Goal: Task Accomplishment & Management: Use online tool/utility

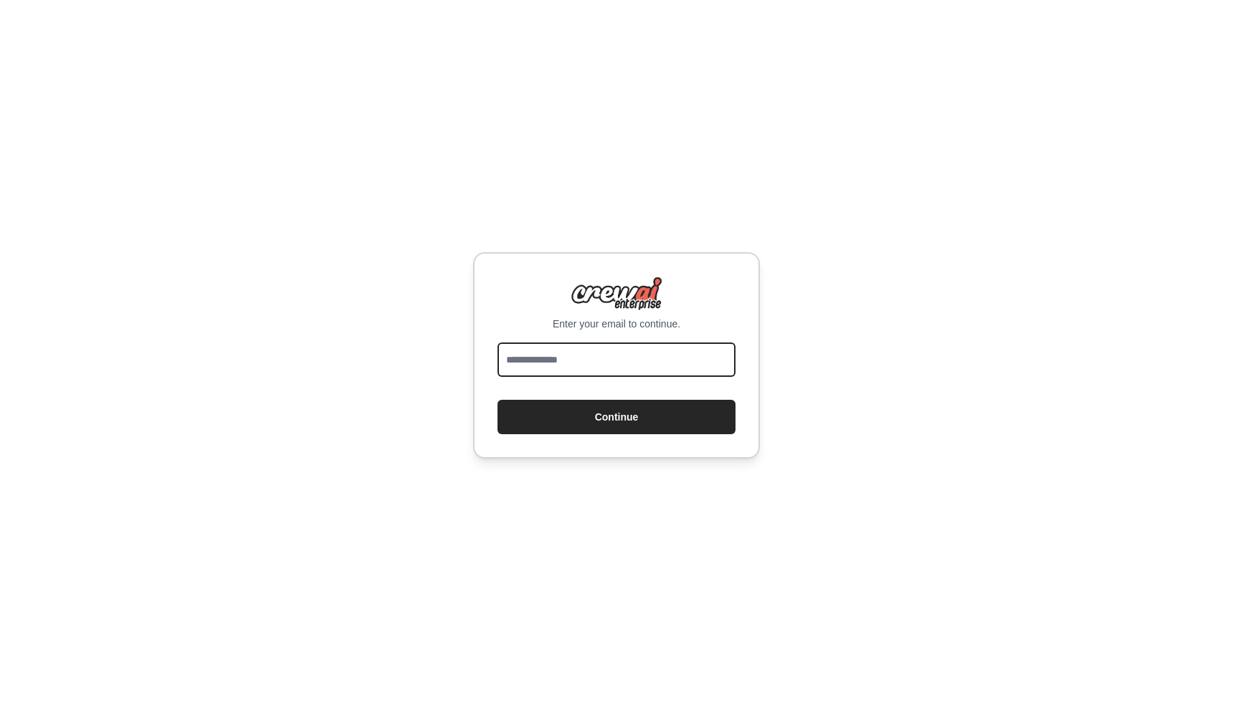
type input "**********"
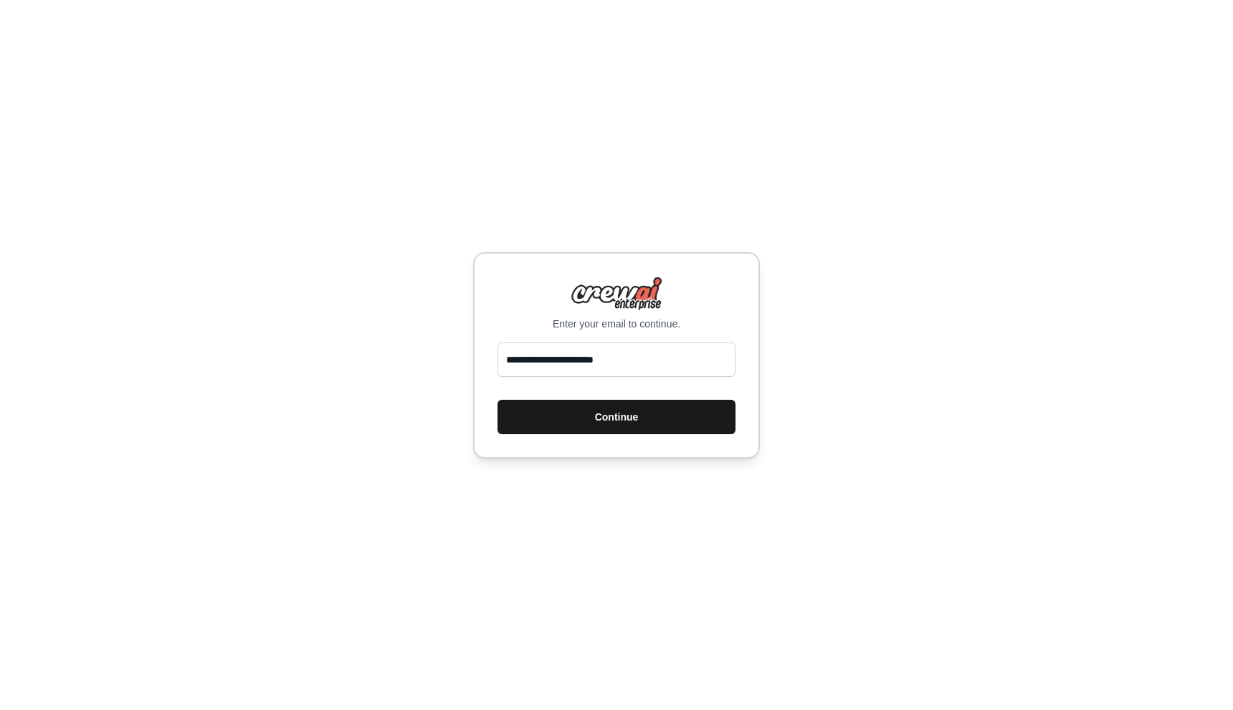
click at [594, 419] on button "Continue" at bounding box center [616, 417] width 238 height 34
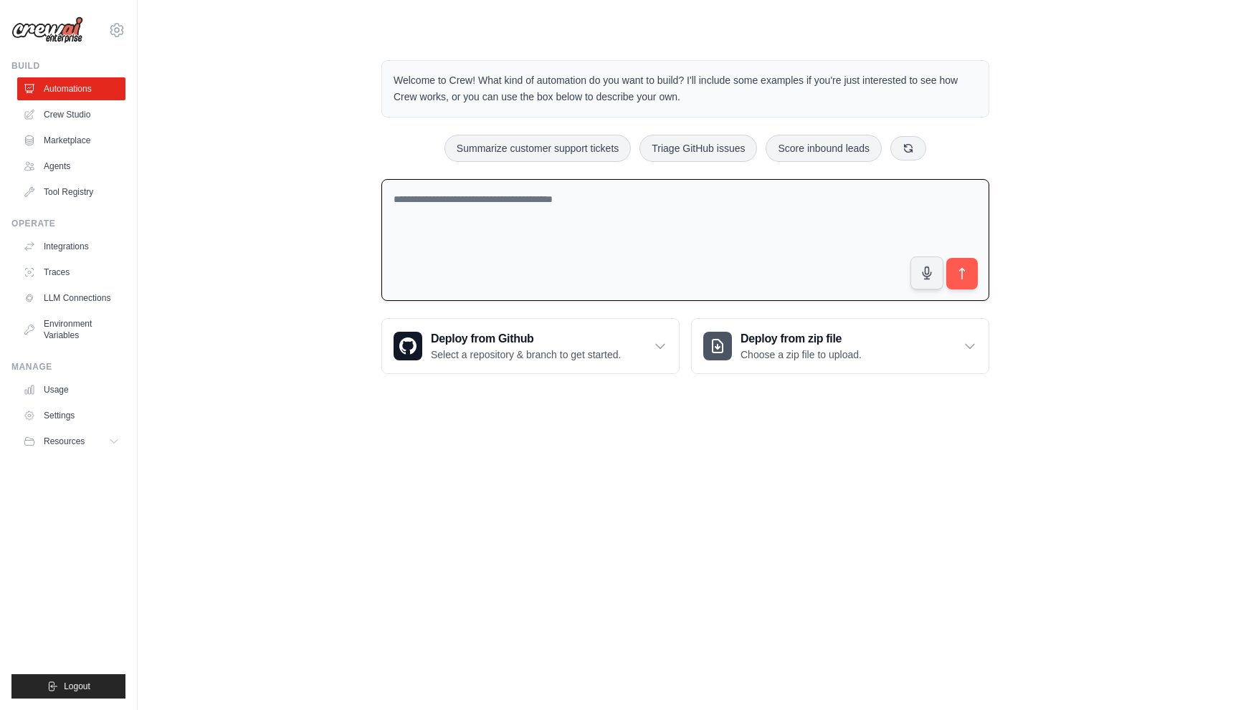
click at [590, 237] on textarea at bounding box center [685, 240] width 608 height 123
click at [70, 117] on link "Crew Studio" at bounding box center [73, 114] width 108 height 23
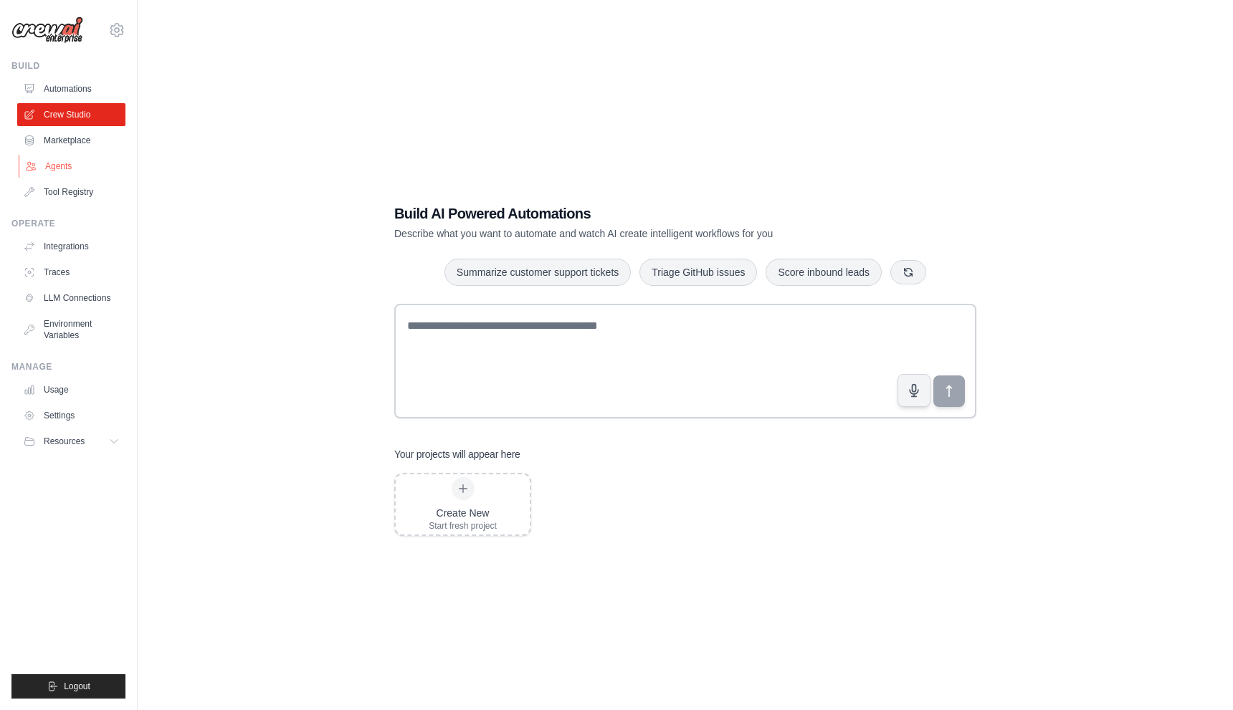
click at [70, 162] on link "Agents" at bounding box center [73, 166] width 108 height 23
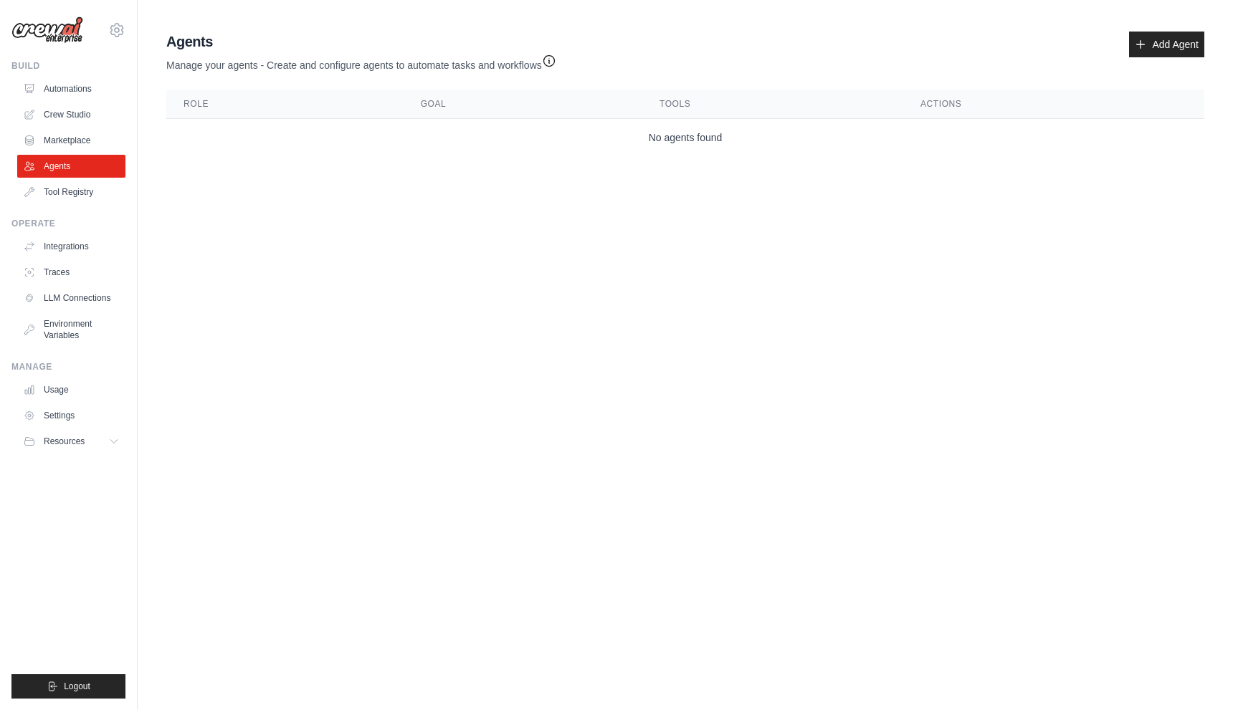
click at [550, 63] on icon "button" at bounding box center [549, 61] width 14 height 14
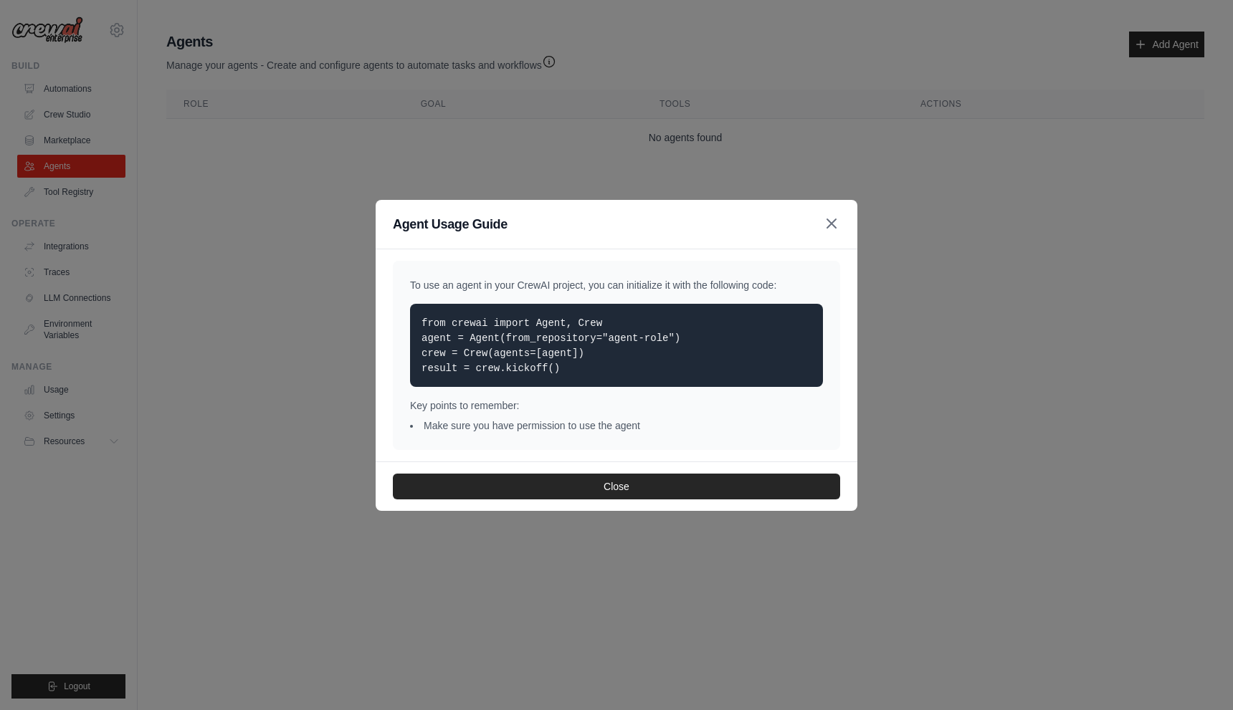
click at [828, 230] on icon "button" at bounding box center [831, 223] width 17 height 17
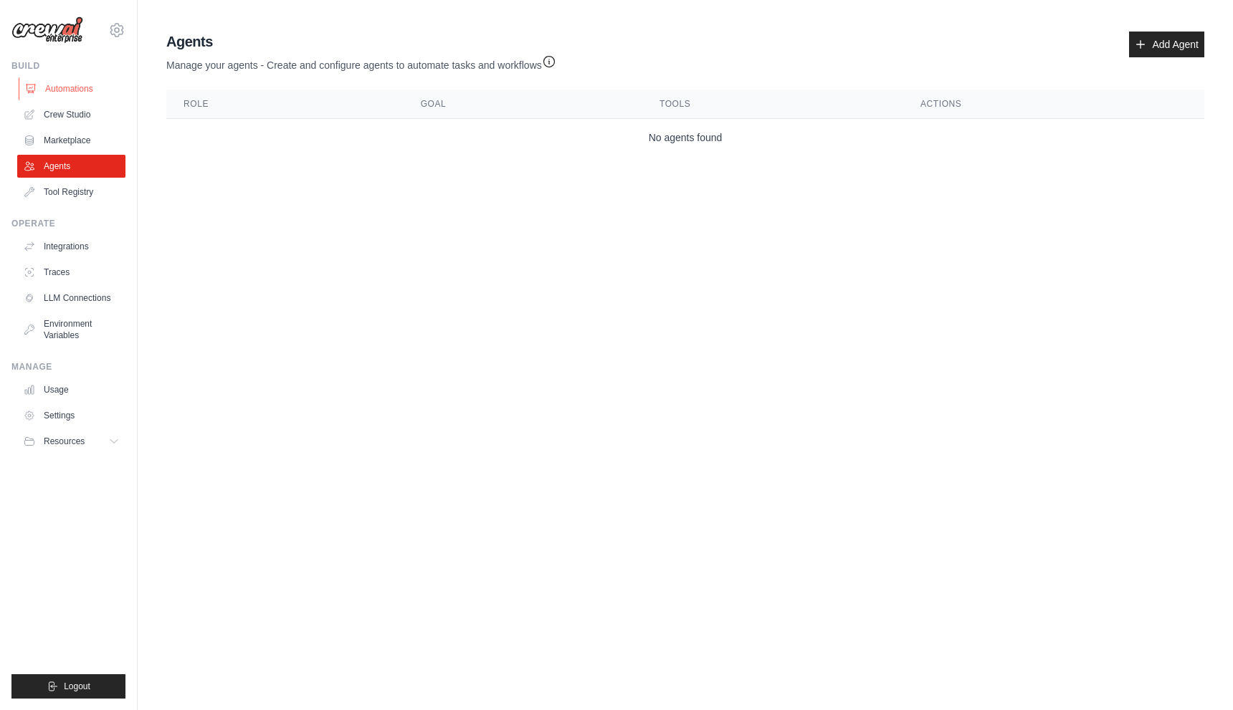
click at [70, 90] on link "Automations" at bounding box center [73, 88] width 108 height 23
